Goal: Transaction & Acquisition: Obtain resource

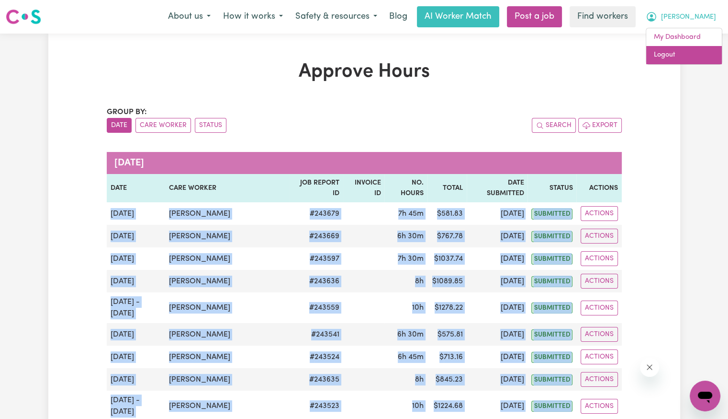
click at [687, 54] on link "Logout" at bounding box center [684, 55] width 76 height 18
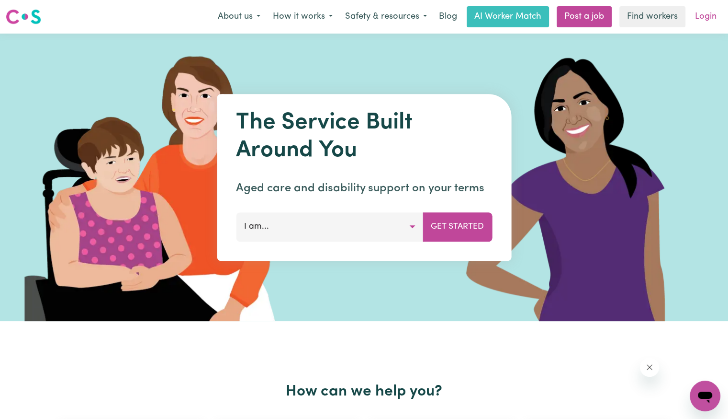
click at [712, 16] on link "Login" at bounding box center [706, 16] width 33 height 21
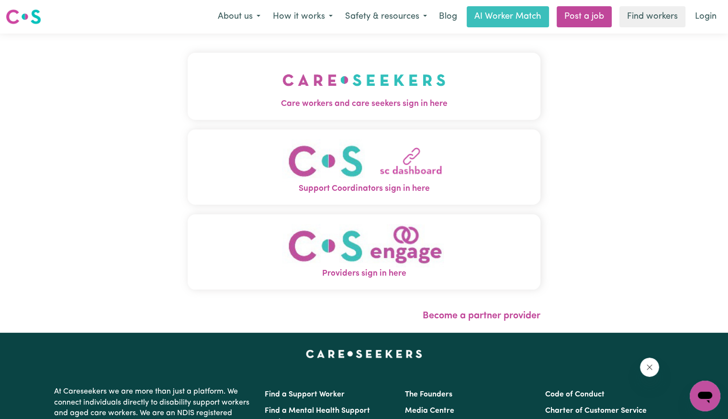
click at [425, 86] on button "Care workers and care seekers sign in here" at bounding box center [364, 86] width 353 height 67
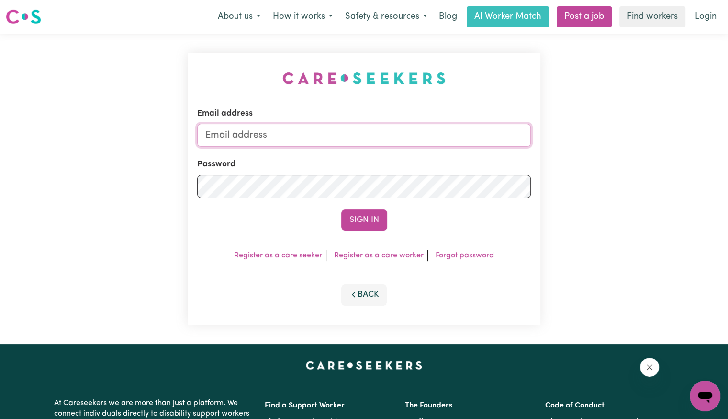
click at [402, 135] on input "Email address" at bounding box center [364, 135] width 334 height 23
type input "[EMAIL_ADDRESS][DOMAIN_NAME]"
click at [341, 209] on button "Sign In" at bounding box center [364, 219] width 46 height 21
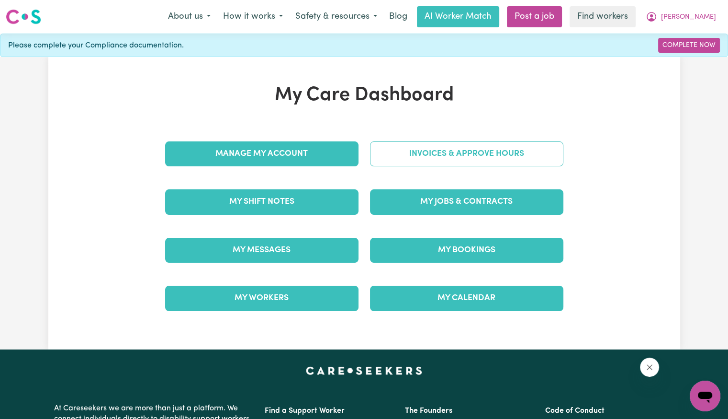
click at [402, 154] on link "Invoices & Approve Hours" at bounding box center [466, 153] width 193 height 25
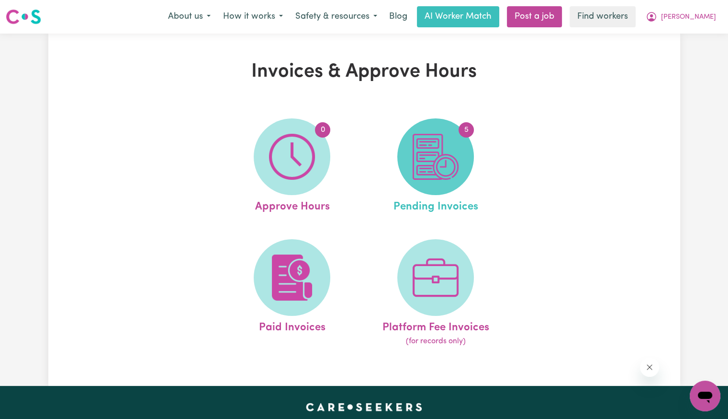
click at [426, 150] on img at bounding box center [436, 157] width 46 height 46
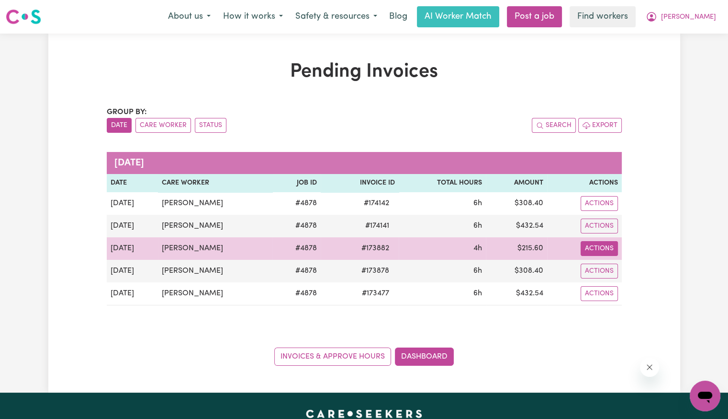
click at [593, 246] on button "Actions" at bounding box center [599, 248] width 37 height 15
click at [597, 269] on link "Download Invoice" at bounding box center [622, 270] width 88 height 19
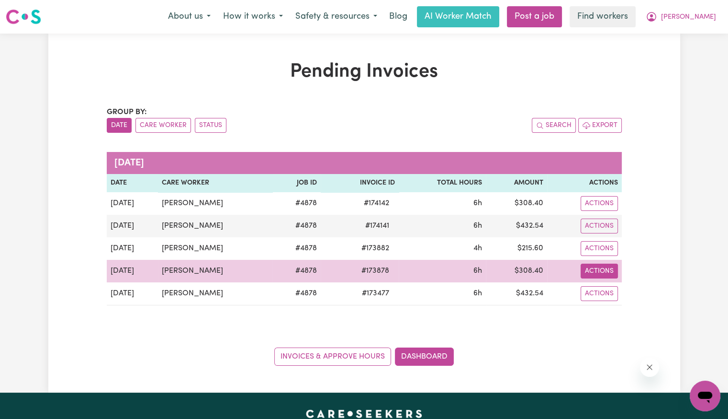
click at [600, 269] on button "Actions" at bounding box center [599, 270] width 37 height 15
click at [608, 286] on link "Download Invoice" at bounding box center [622, 292] width 88 height 19
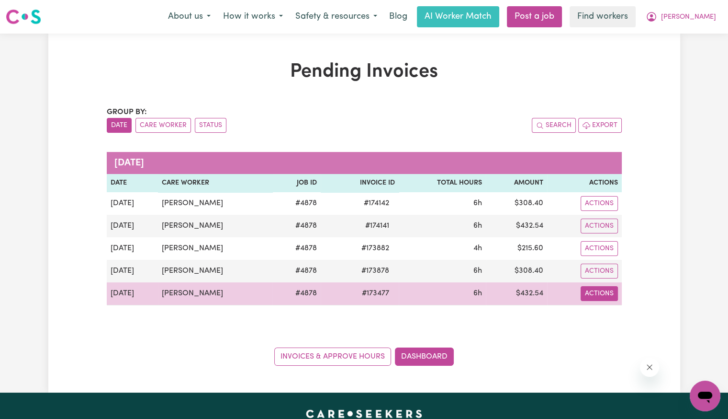
click at [607, 294] on button "Actions" at bounding box center [599, 293] width 37 height 15
click at [606, 314] on link "Download Invoice" at bounding box center [622, 315] width 88 height 19
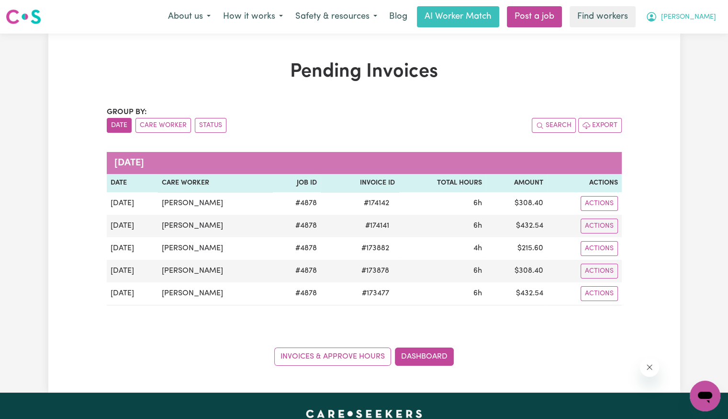
click at [707, 24] on button "[PERSON_NAME]" at bounding box center [681, 17] width 83 height 20
click at [694, 57] on link "Logout" at bounding box center [684, 55] width 76 height 18
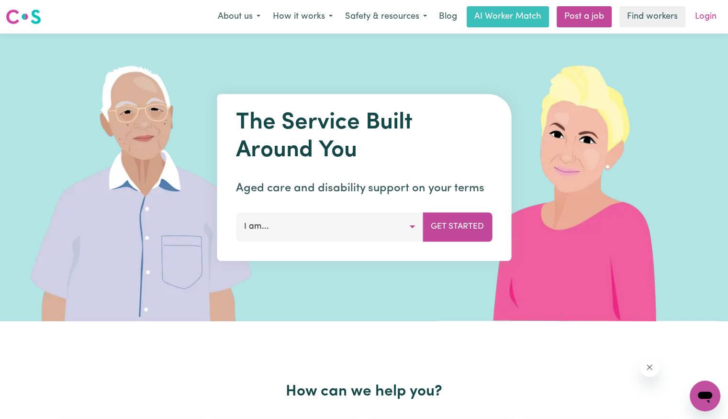
click at [707, 20] on link "Login" at bounding box center [706, 16] width 33 height 21
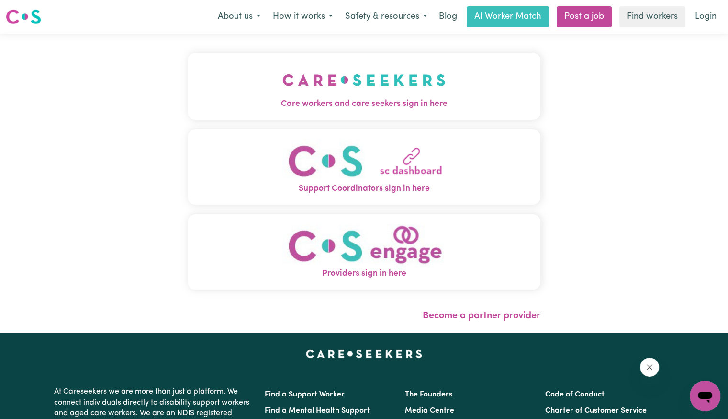
click at [283, 62] on img "Care workers and care seekers sign in here" at bounding box center [364, 79] width 163 height 35
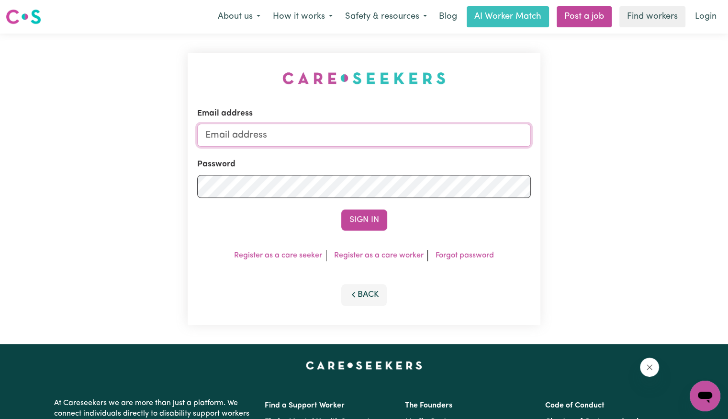
click at [211, 140] on input "Email address" at bounding box center [364, 135] width 334 height 23
